Goal: Information Seeking & Learning: Find specific page/section

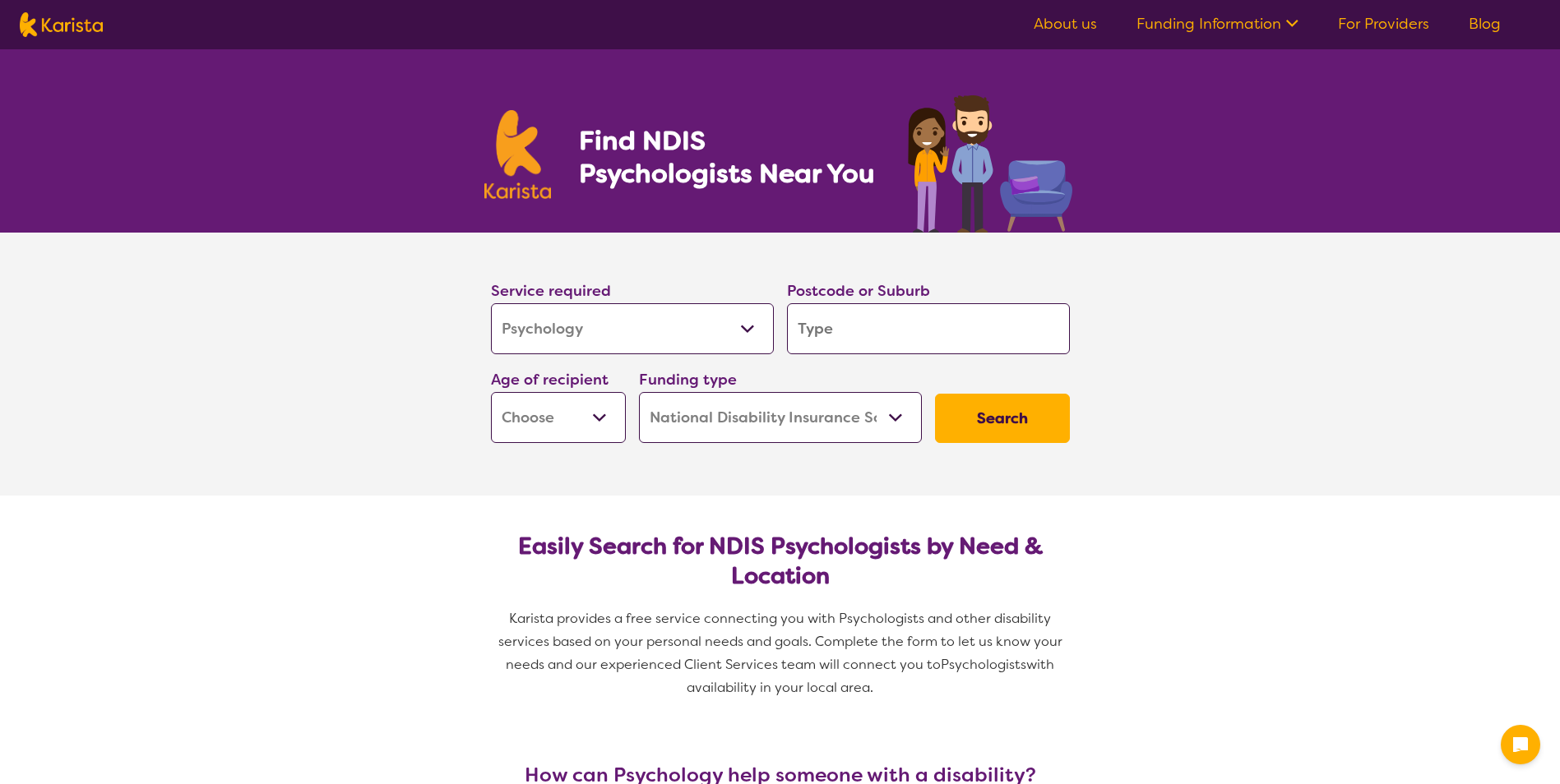
select select "Psychology"
select select "NDIS"
select select "Psychology"
select select "NDIS"
click at [881, 318] on input "search" at bounding box center [928, 328] width 283 height 51
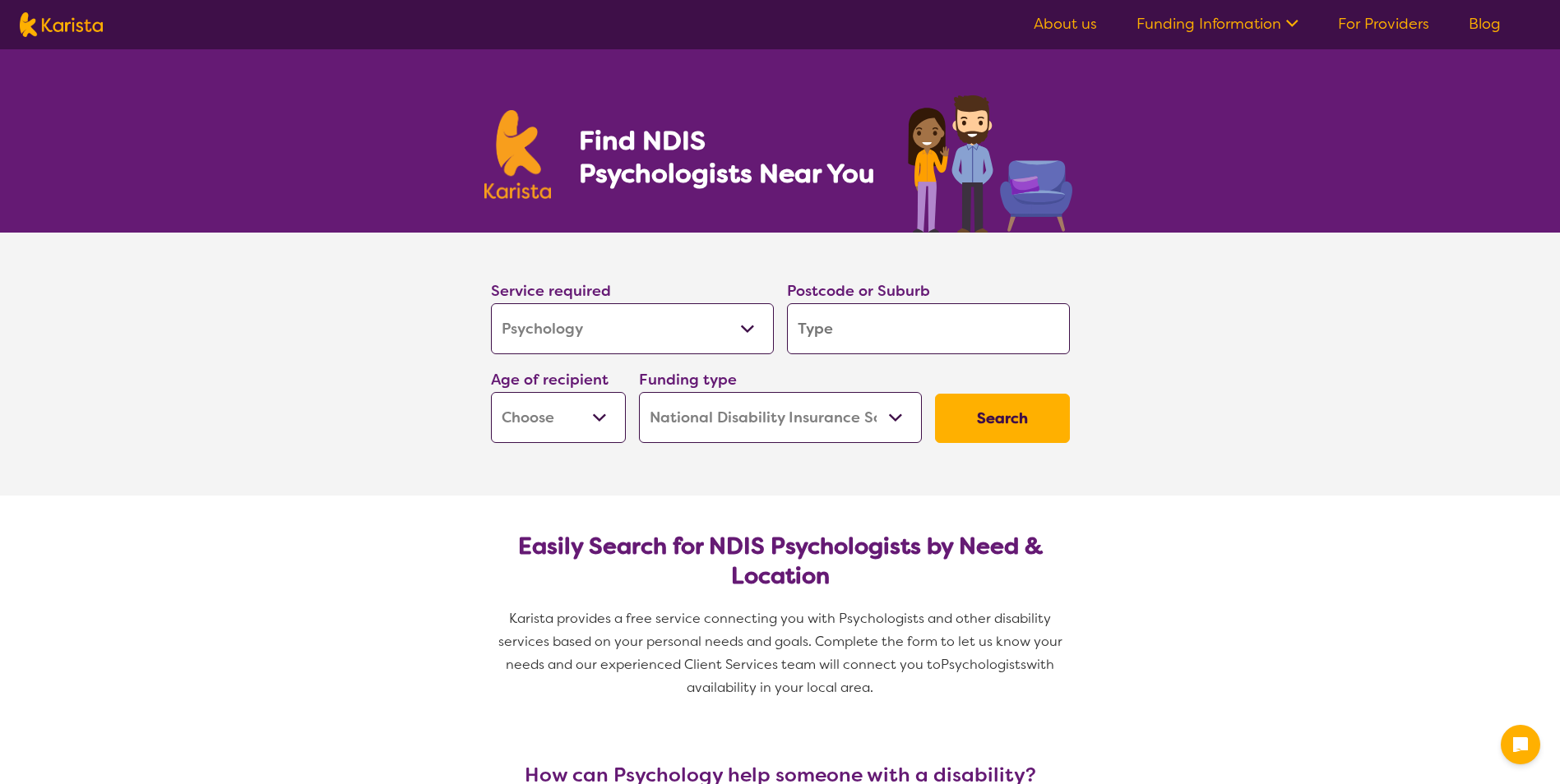
type input "c"
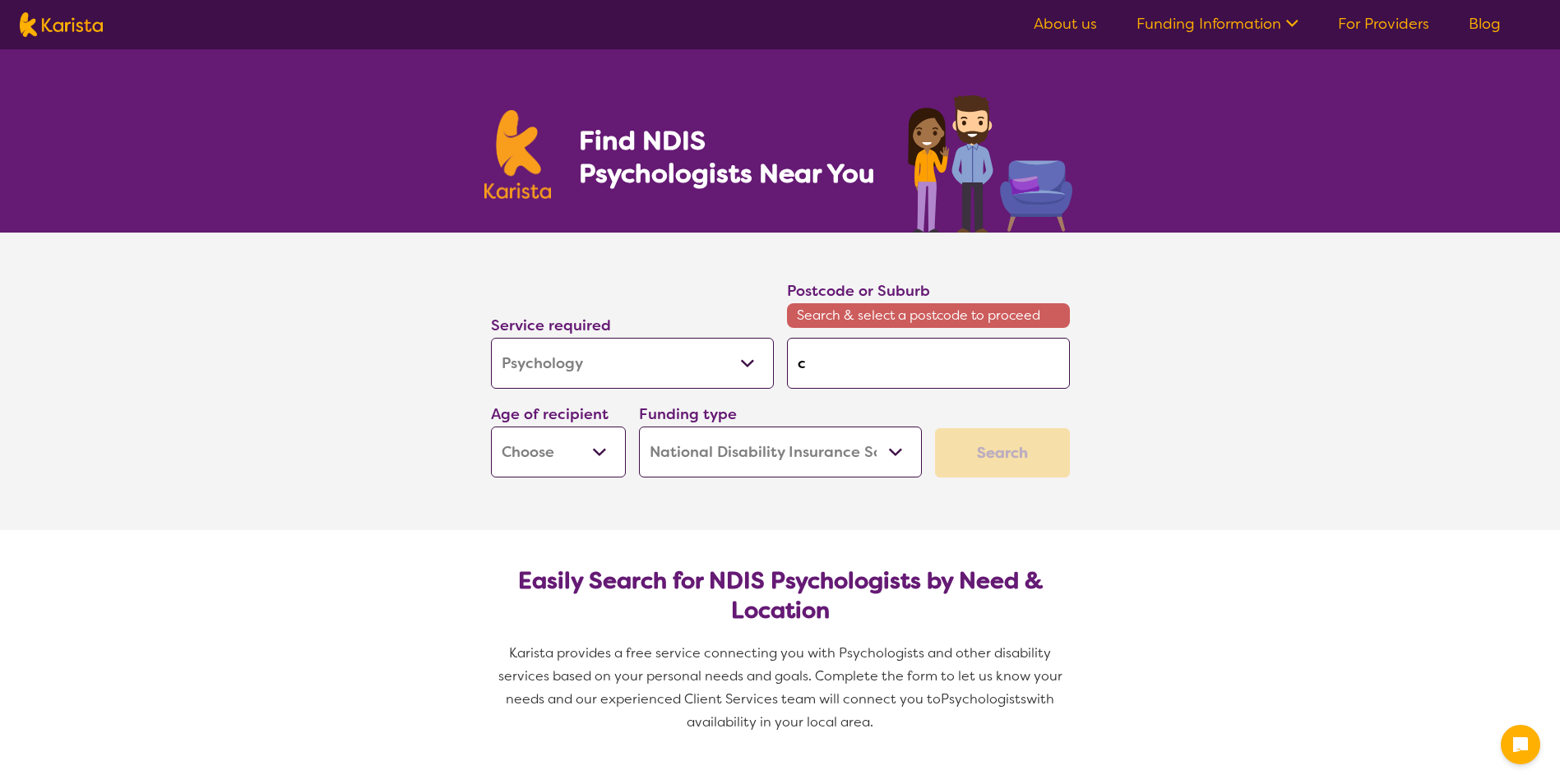
type input "cr"
type input "cro"
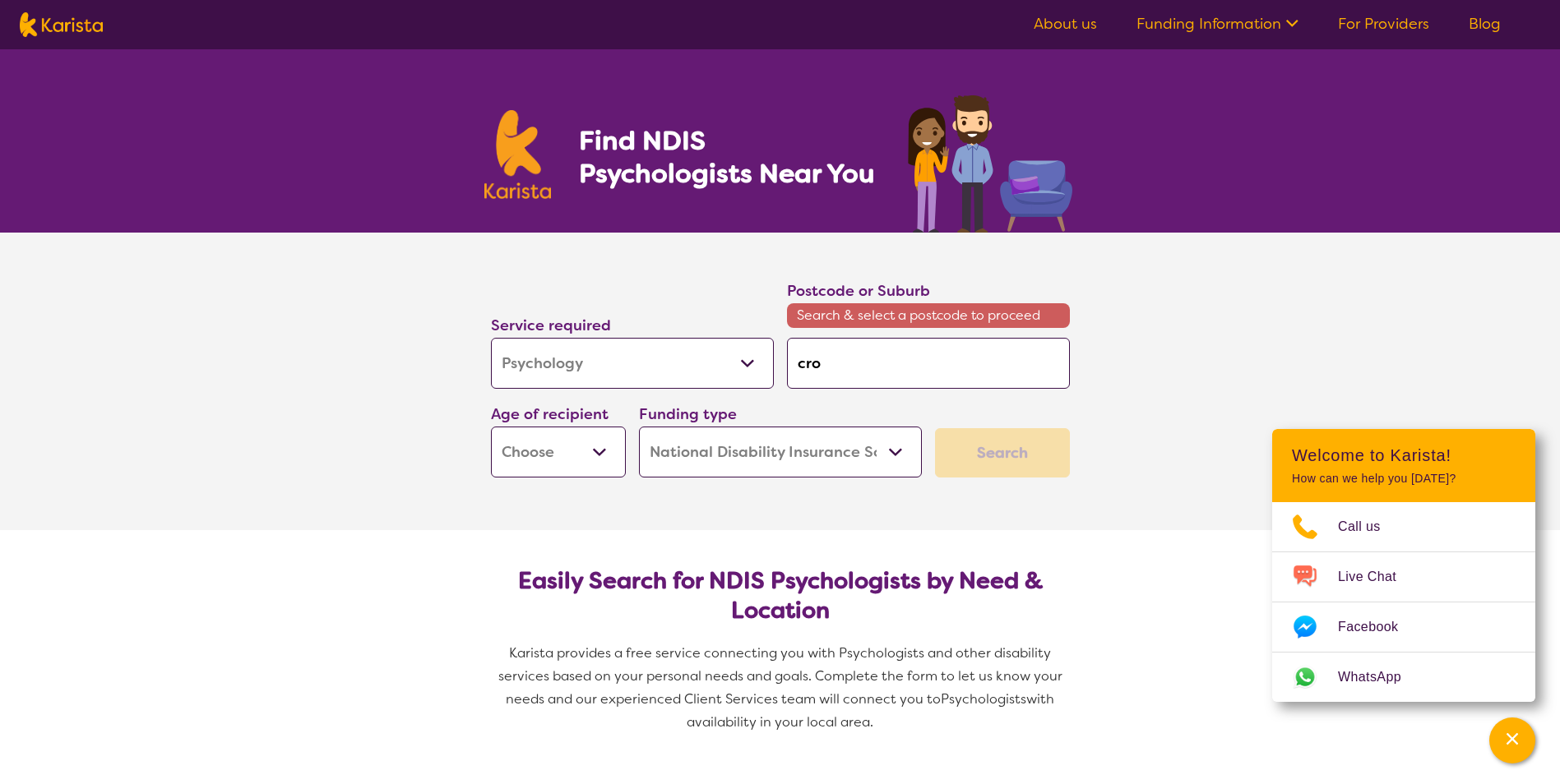
type input "[PERSON_NAME]"
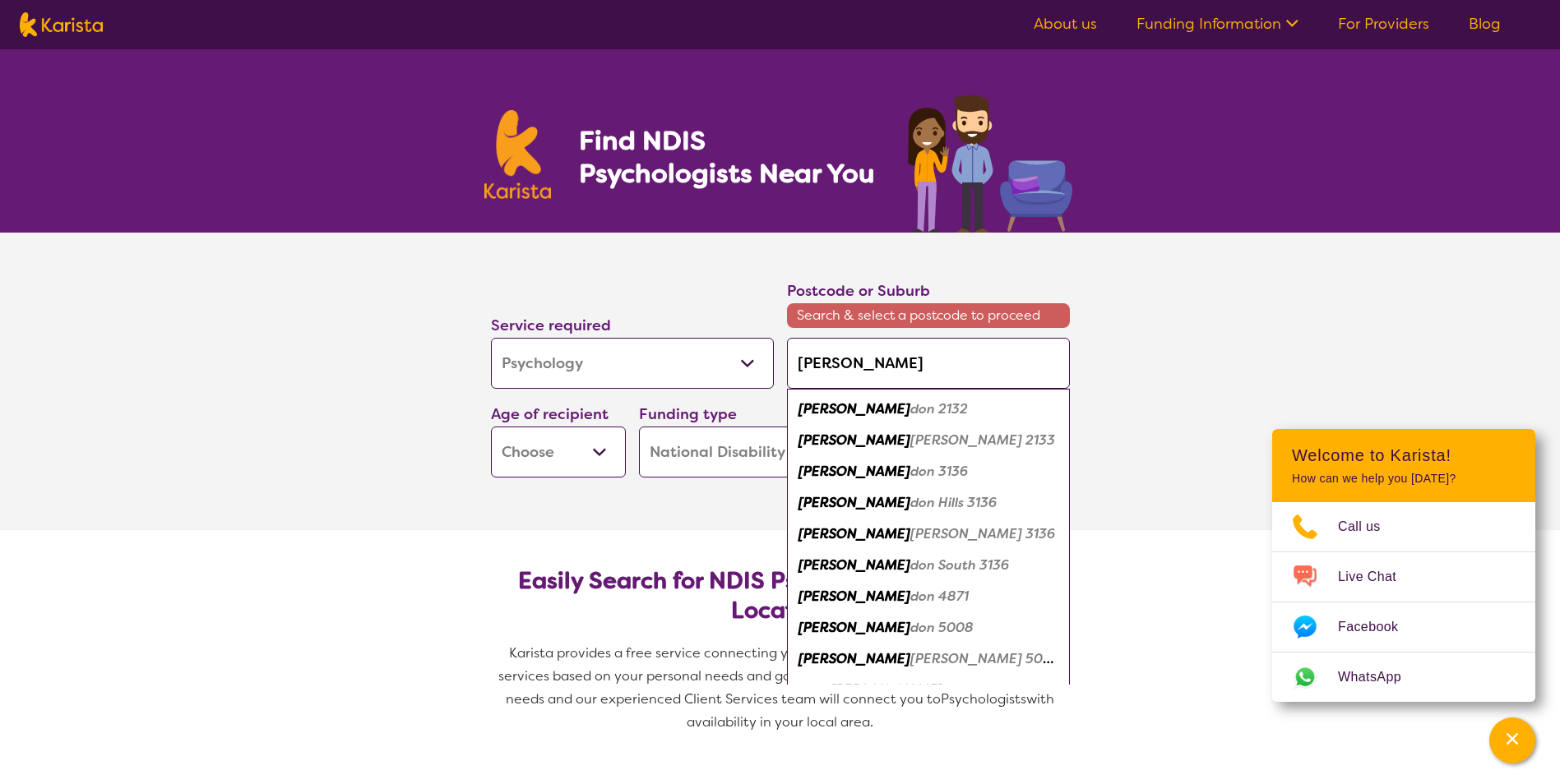
click at [890, 406] on div "[PERSON_NAME] 2132" at bounding box center [928, 409] width 267 height 31
type input "2132"
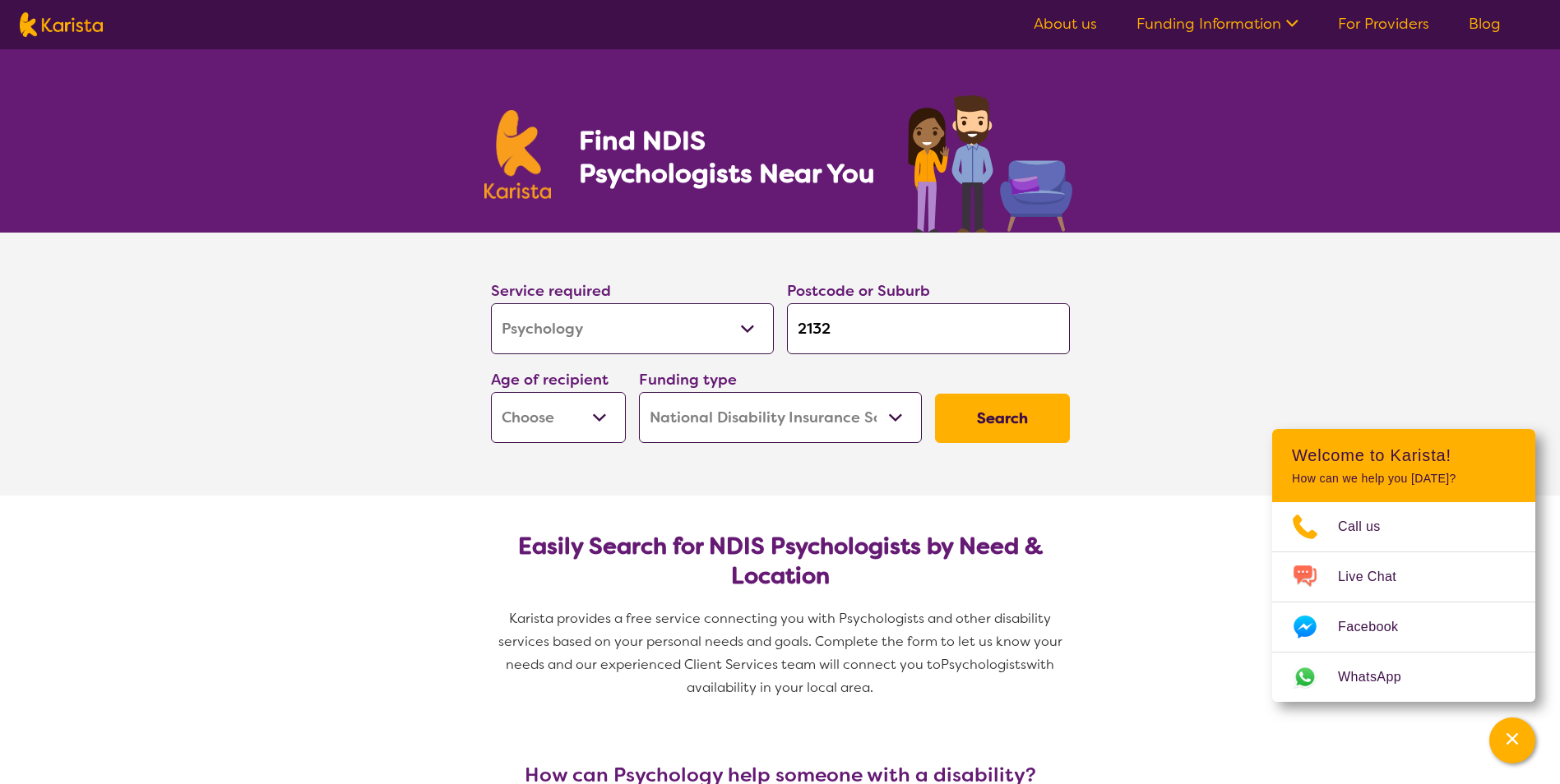
click at [580, 413] on select "Early Childhood - 0 to 9 Child - 10 to 11 Adolescent - 12 to 17 Adult - 18 to 6…" at bounding box center [558, 417] width 135 height 51
select select "CH"
click at [491, 392] on select "Early Childhood - 0 to 9 Child - 10 to 11 Adolescent - 12 to 17 Adult - 18 to 6…" at bounding box center [558, 417] width 135 height 51
select select "CH"
click at [999, 423] on button "Search" at bounding box center [1002, 418] width 135 height 49
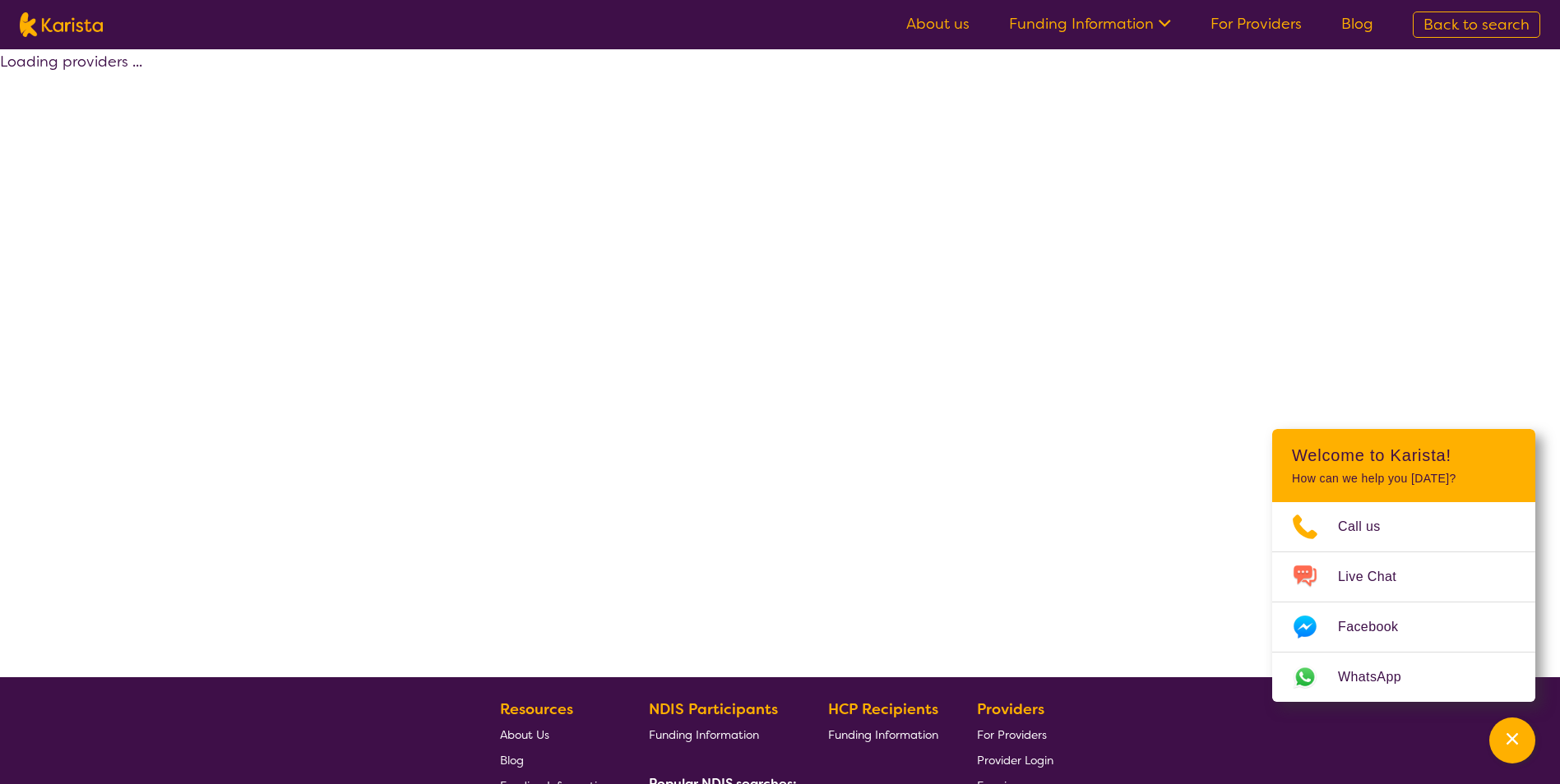
select select "by_score"
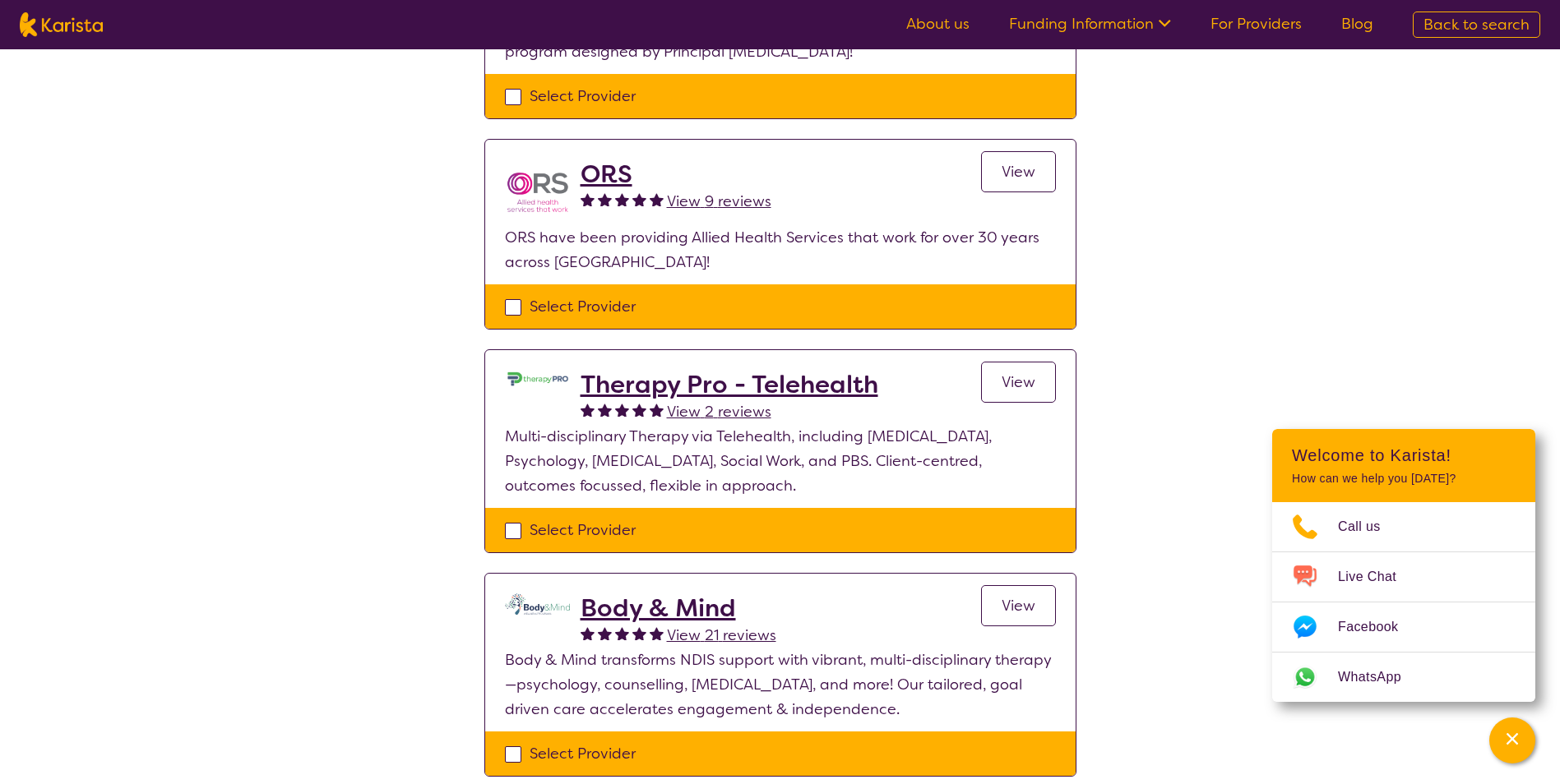
scroll to position [576, 0]
